Goal: Task Accomplishment & Management: Manage account settings

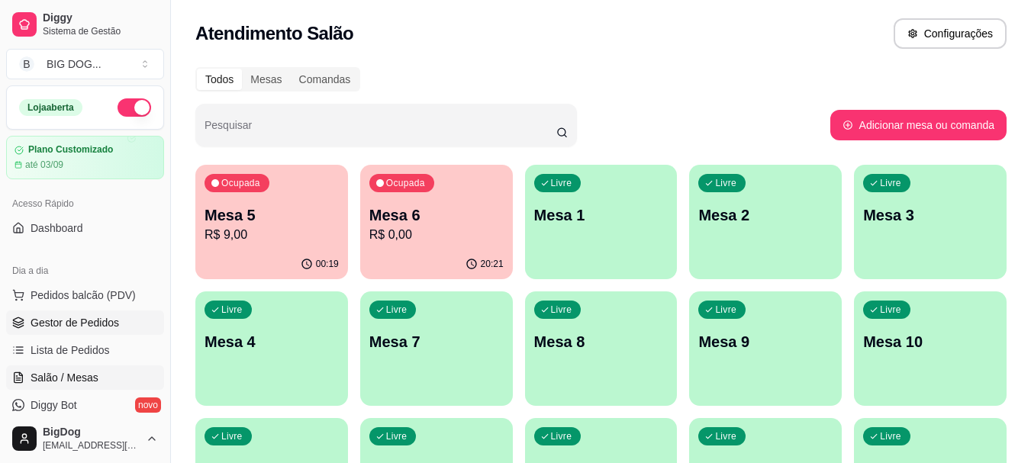
click at [92, 320] on span "Gestor de Pedidos" at bounding box center [75, 322] width 88 height 15
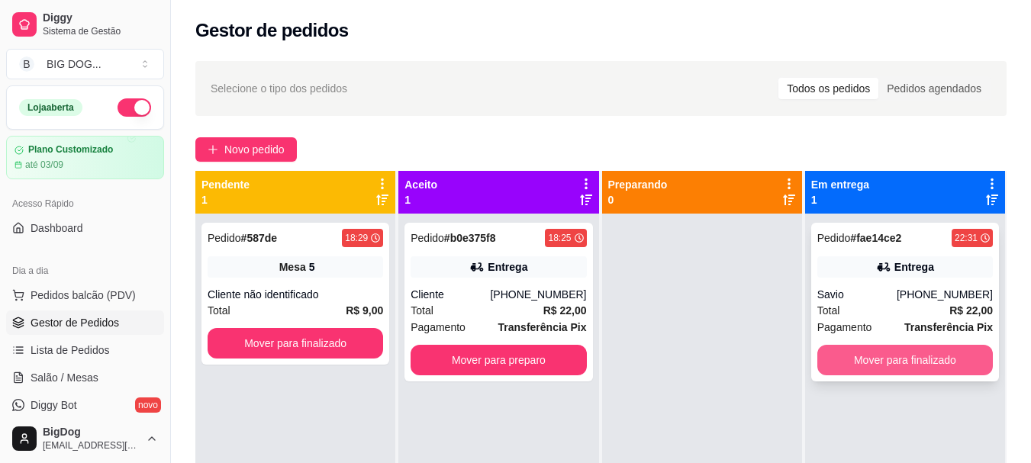
click at [845, 363] on button "Mover para finalizado" at bounding box center [904, 360] width 175 height 31
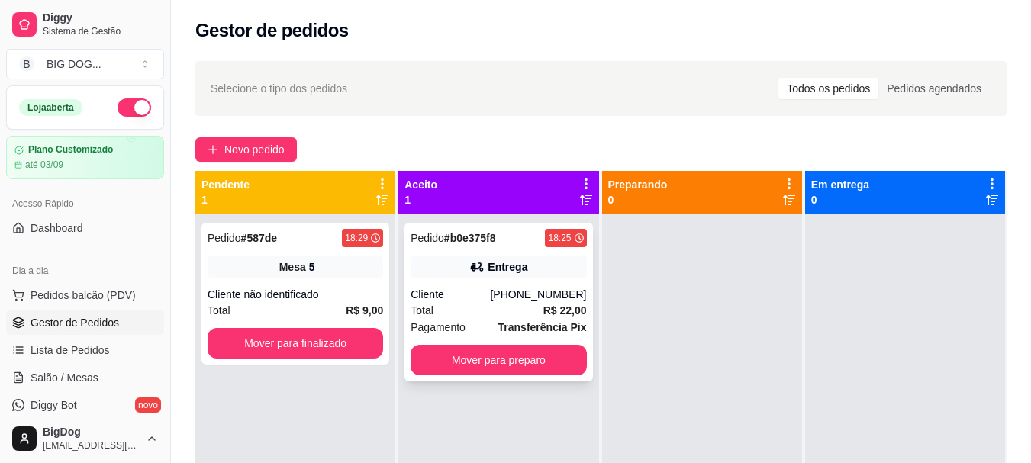
click at [529, 300] on div "[PHONE_NUMBER]" at bounding box center [538, 294] width 96 height 15
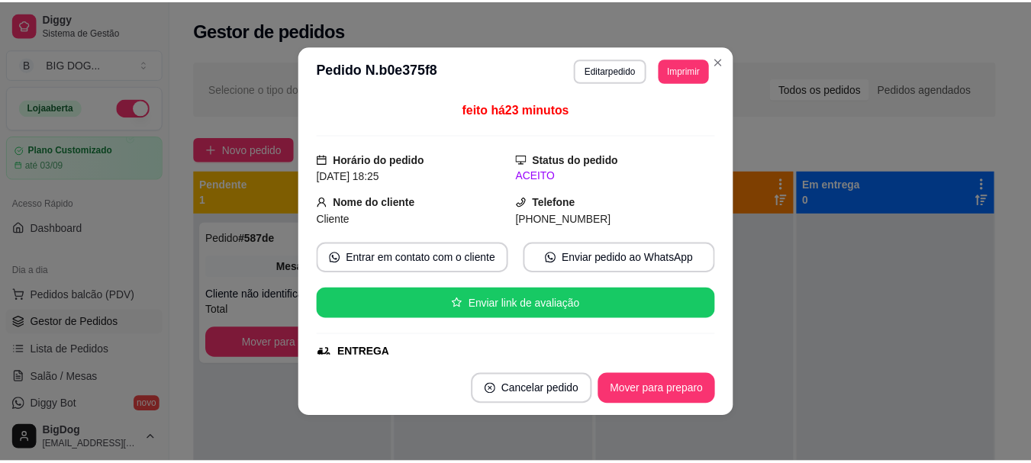
scroll to position [384, 0]
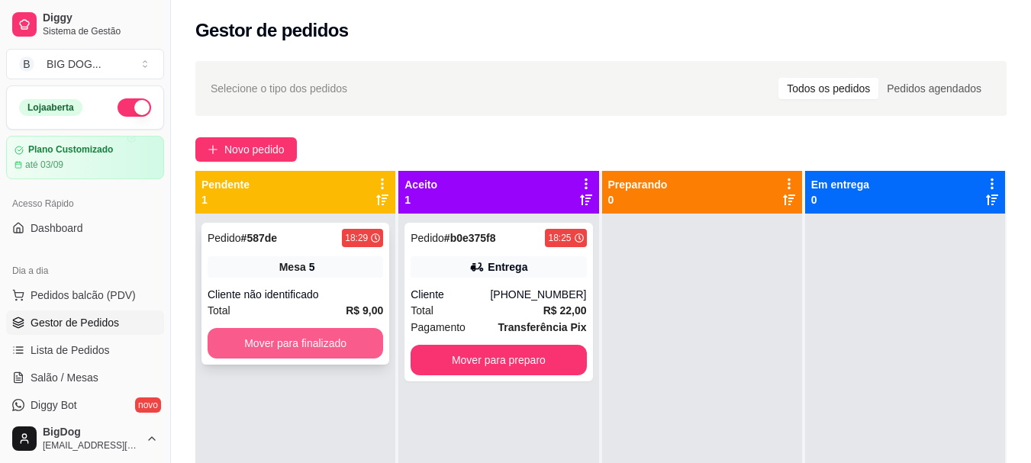
click at [291, 347] on button "Mover para finalizado" at bounding box center [294, 343] width 175 height 31
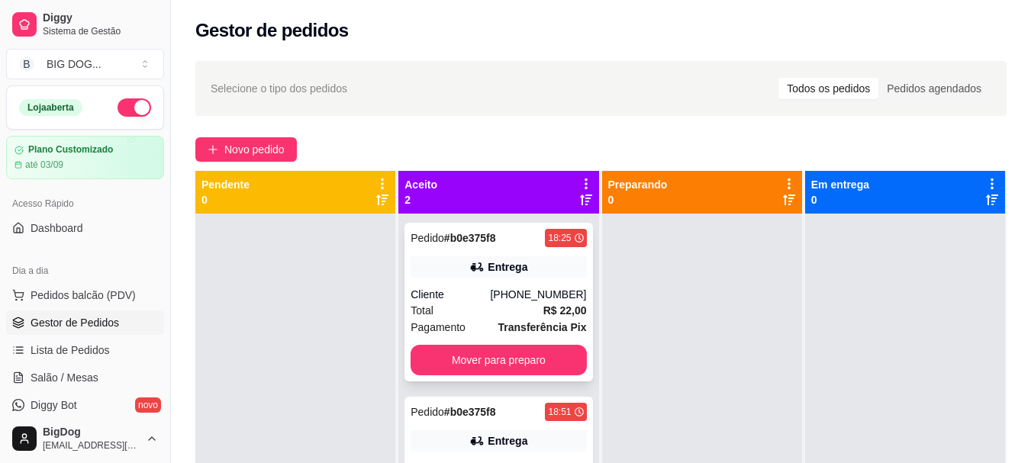
click at [563, 282] on div "Pedido # b0e375f8 18:25 Entrega Cliente [PHONE_NUMBER] Total R$ 22,00 Pagamento…" at bounding box center [498, 302] width 188 height 159
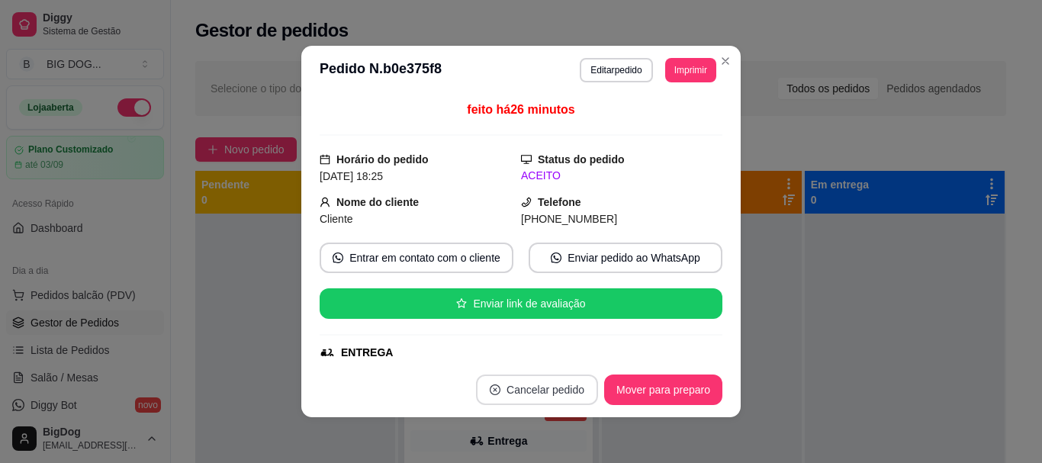
click at [550, 395] on button "Cancelar pedido" at bounding box center [537, 390] width 122 height 31
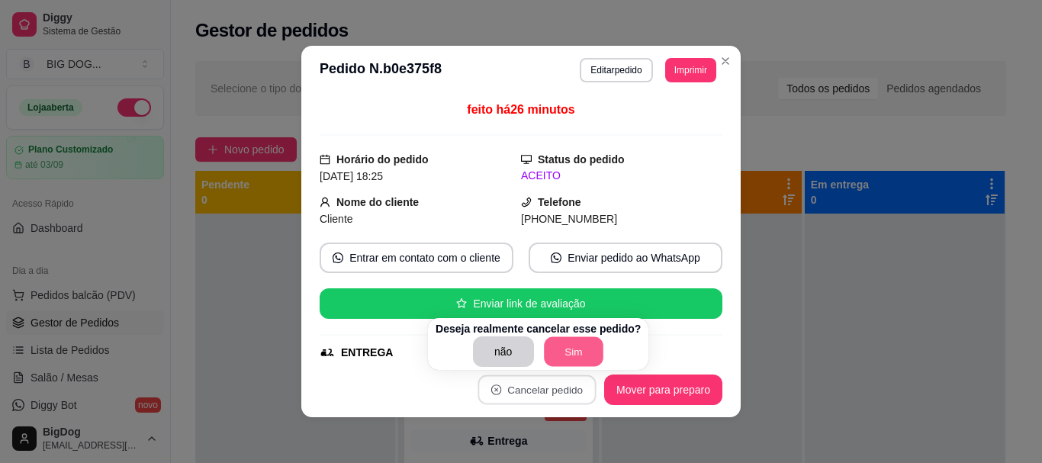
click at [571, 356] on button "Sim" at bounding box center [573, 352] width 59 height 30
